Goal: Task Accomplishment & Management: Manage account settings

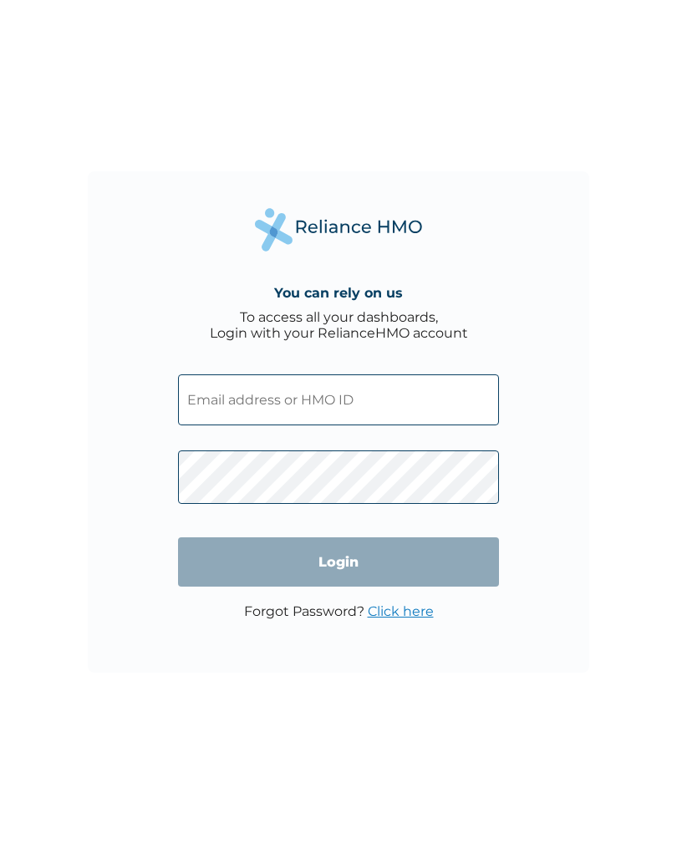
click at [371, 412] on input "text" at bounding box center [338, 399] width 321 height 51
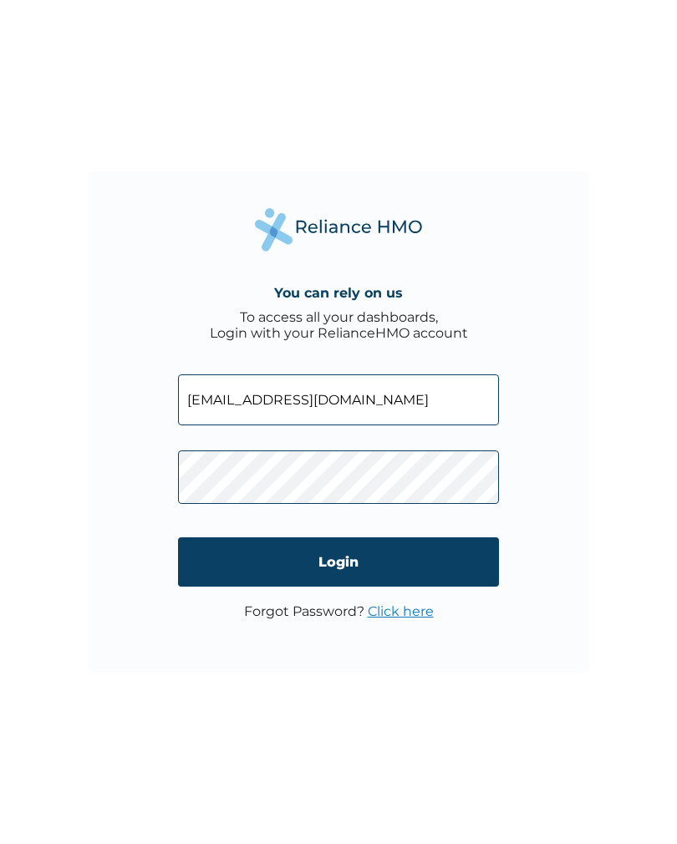
type input "obidike25@gmail.com"
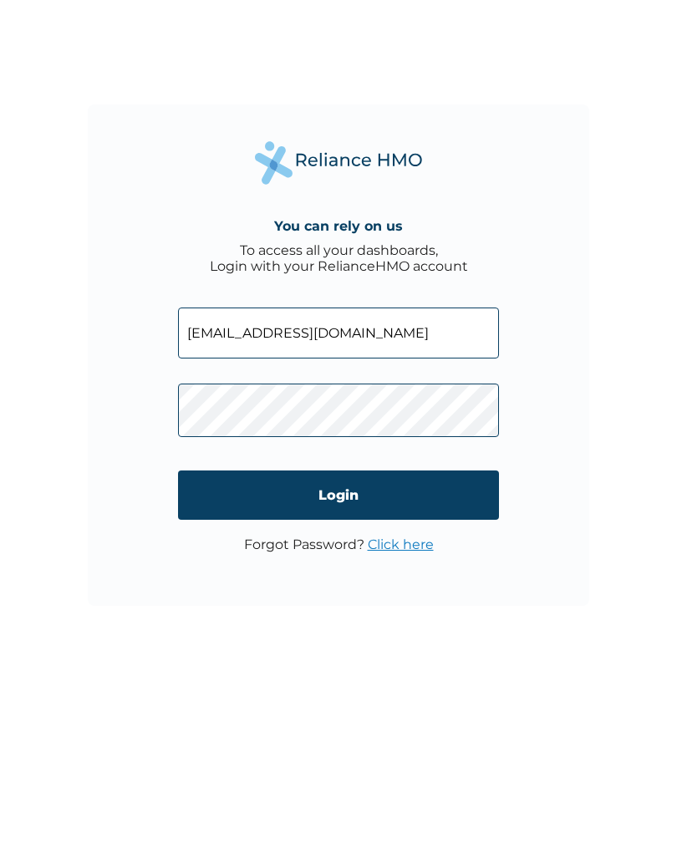
click at [418, 537] on input "Login" at bounding box center [338, 561] width 321 height 49
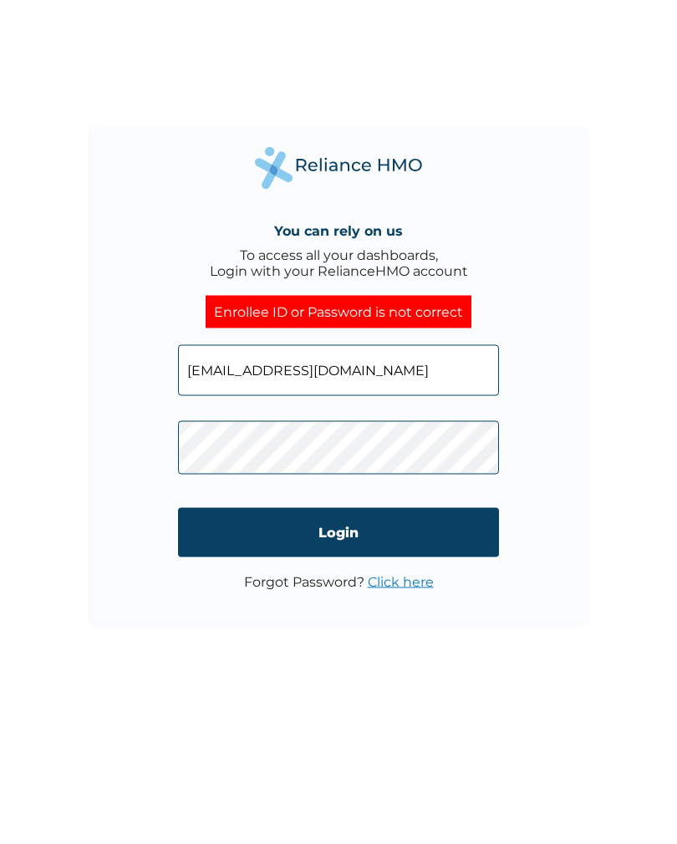
click at [399, 553] on input "Login" at bounding box center [338, 577] width 321 height 49
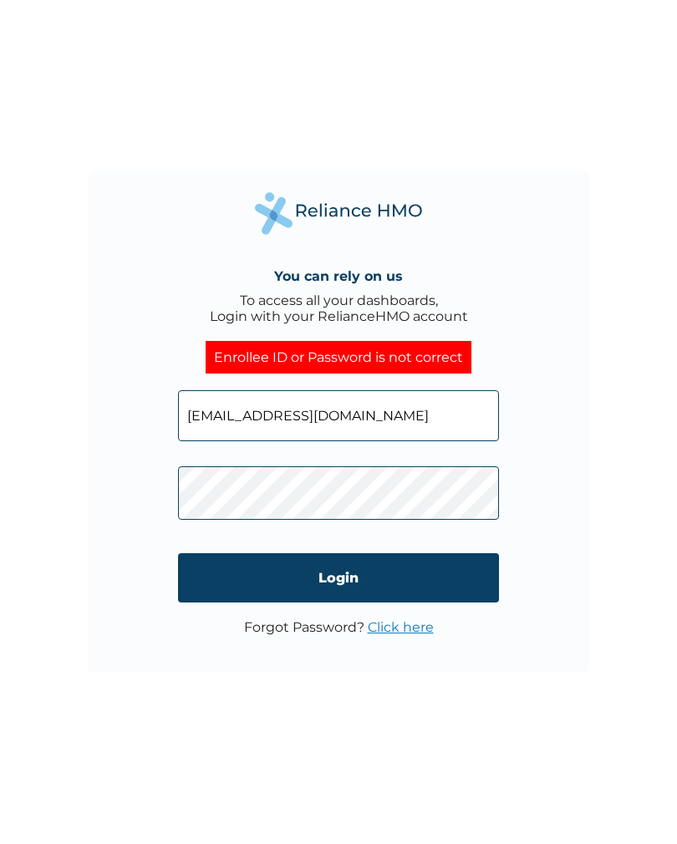
click at [410, 620] on link "Click here" at bounding box center [401, 627] width 66 height 16
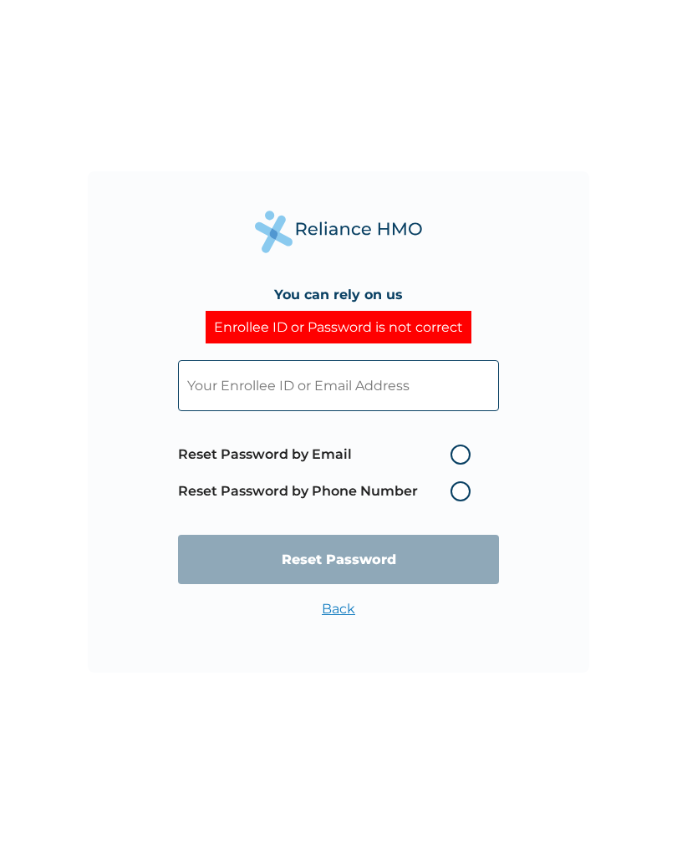
click at [452, 465] on label "Reset Password by Email" at bounding box center [328, 455] width 301 height 20
click at [452, 468] on input "Reset Password by Email" at bounding box center [440, 454] width 27 height 27
radio input "true"
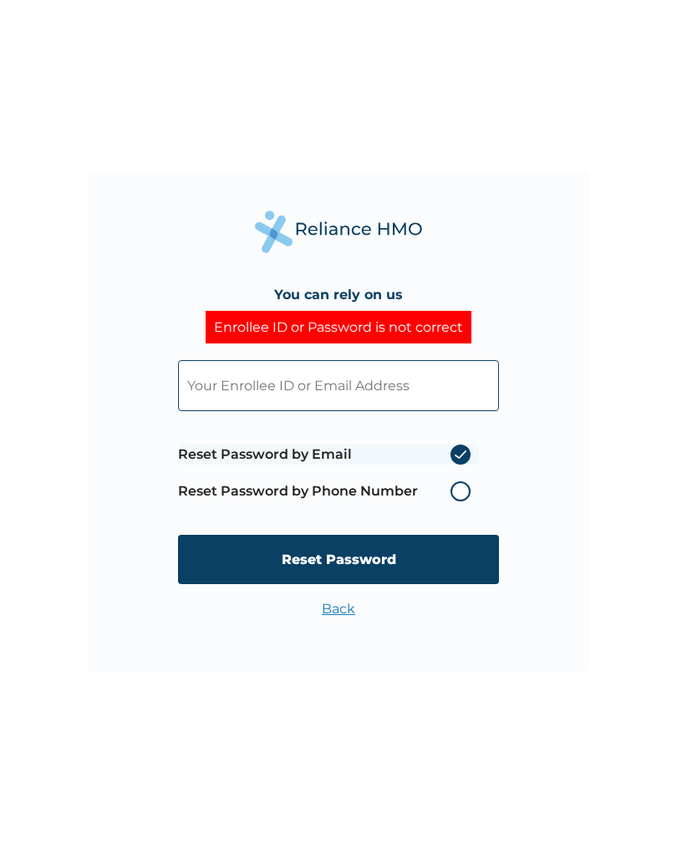
click at [389, 389] on input "text" at bounding box center [338, 385] width 321 height 51
type input "Obidike25@gmail.com"
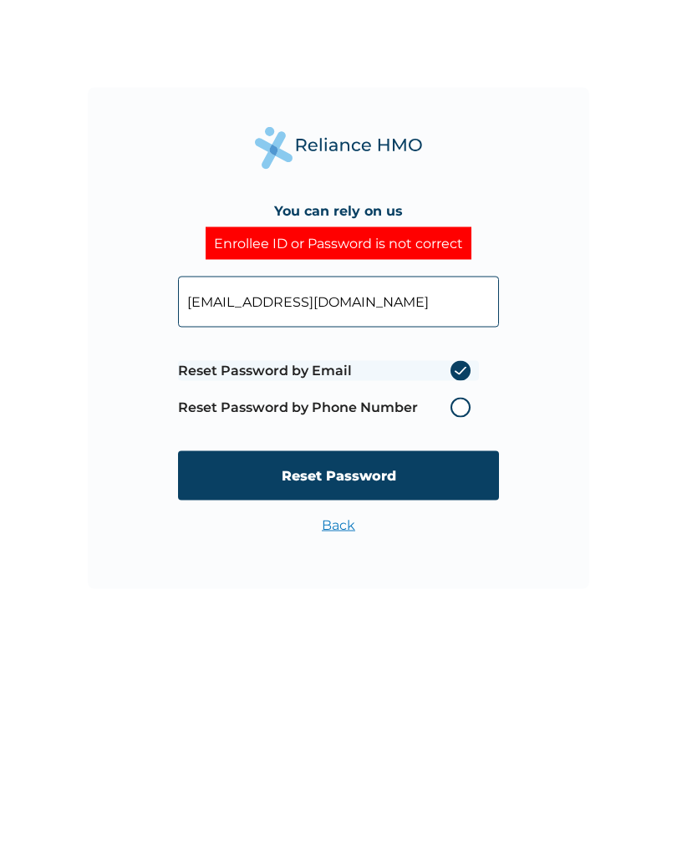
click at [420, 535] on input "Reset Password" at bounding box center [338, 559] width 321 height 49
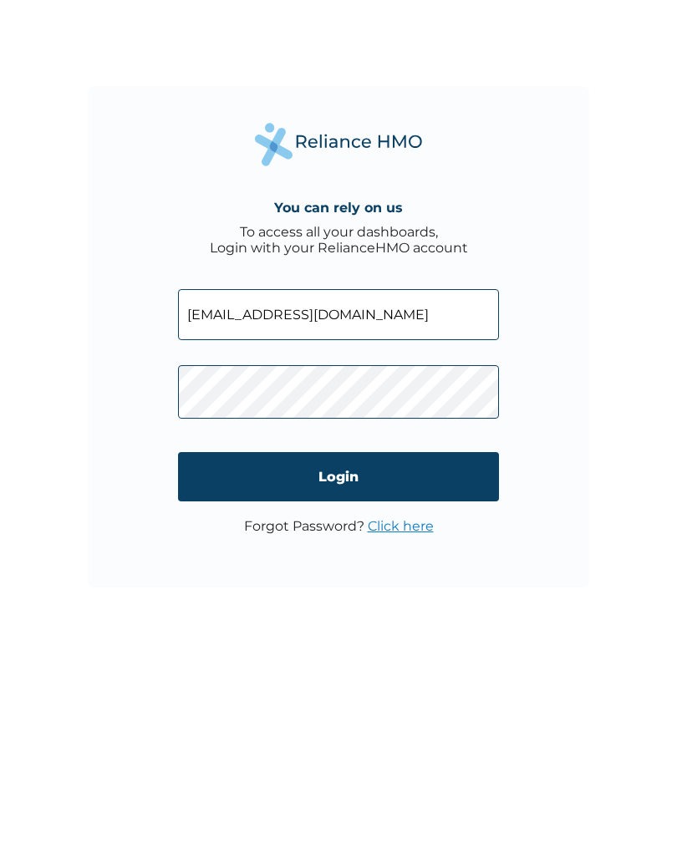
click at [411, 537] on input "Login" at bounding box center [338, 561] width 321 height 49
